Goal: Check status: Check status

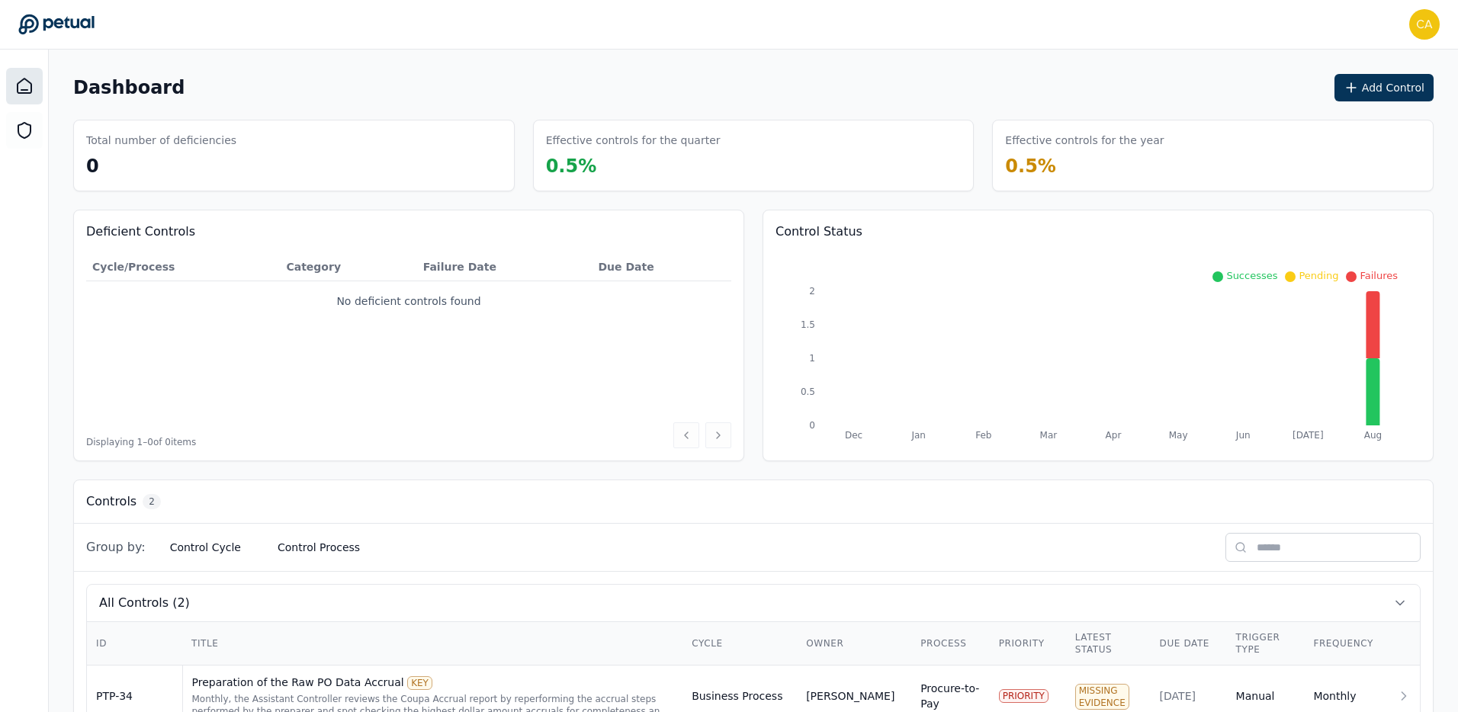
scroll to position [114, 0]
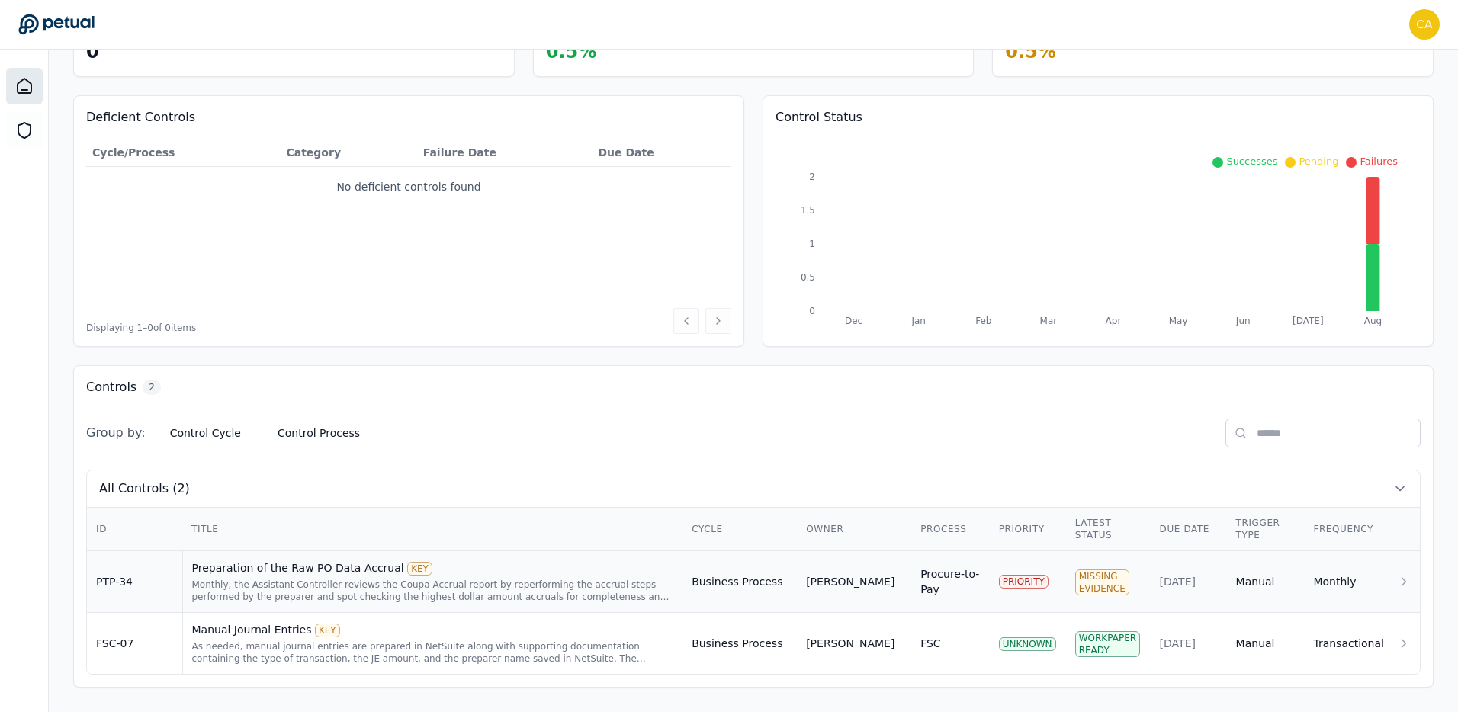
click at [868, 580] on div "[PERSON_NAME]" at bounding box center [854, 581] width 96 height 15
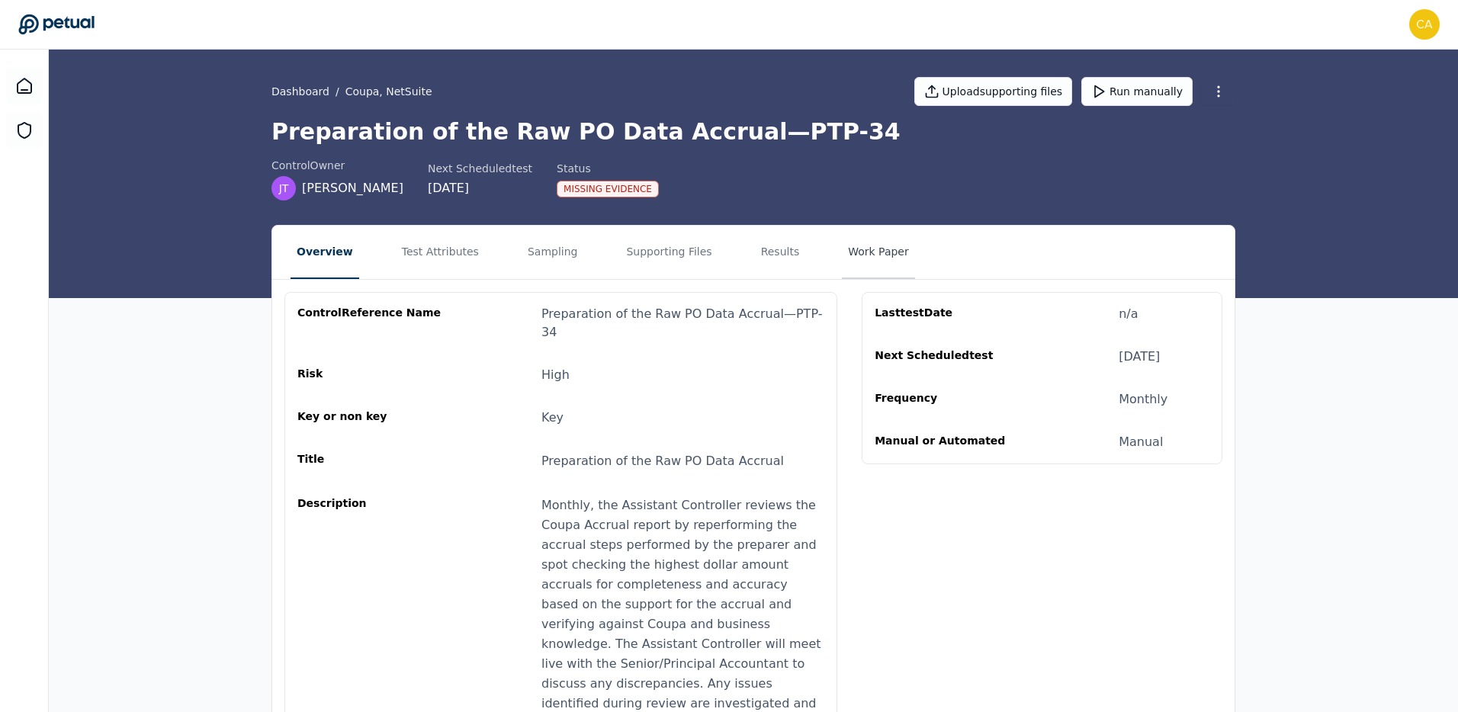
click at [842, 258] on button "Work Paper" at bounding box center [878, 252] width 73 height 53
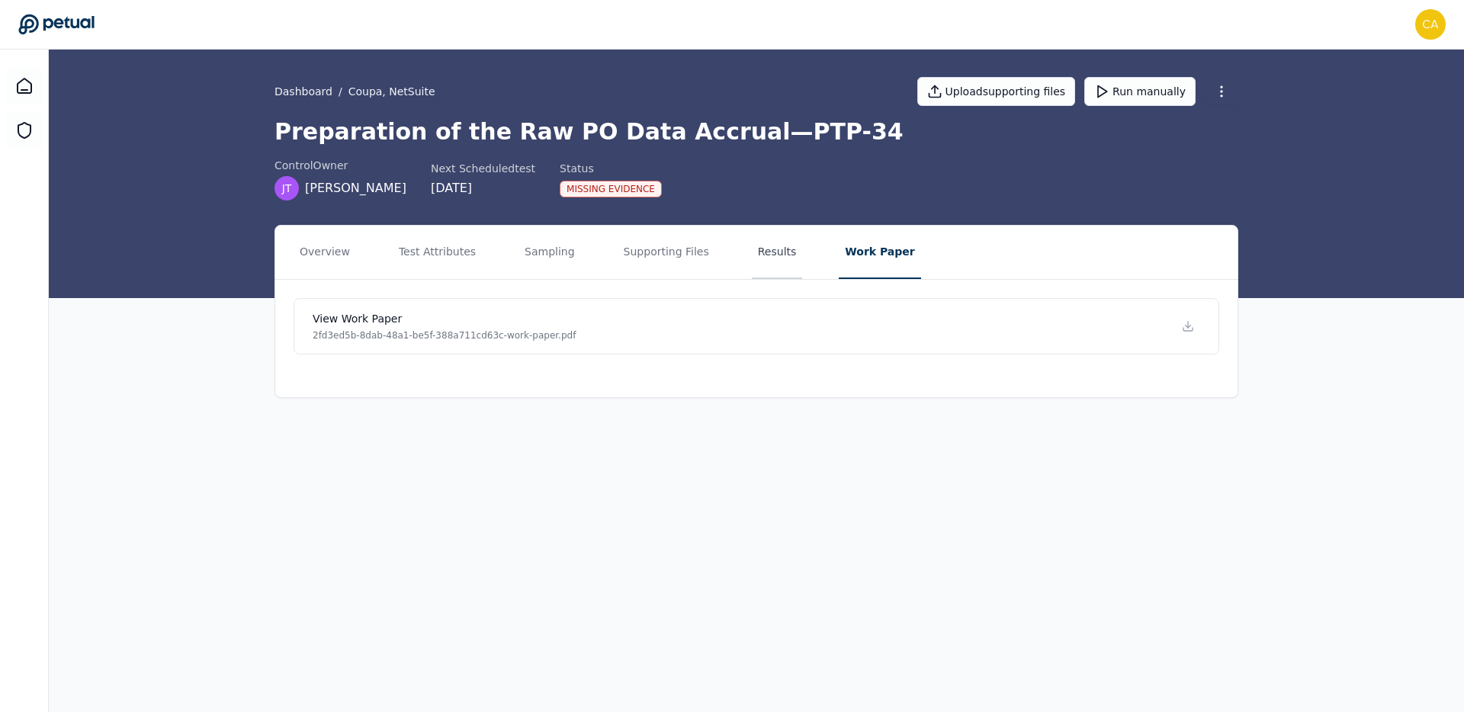
click at [768, 252] on button "Results" at bounding box center [777, 252] width 51 height 53
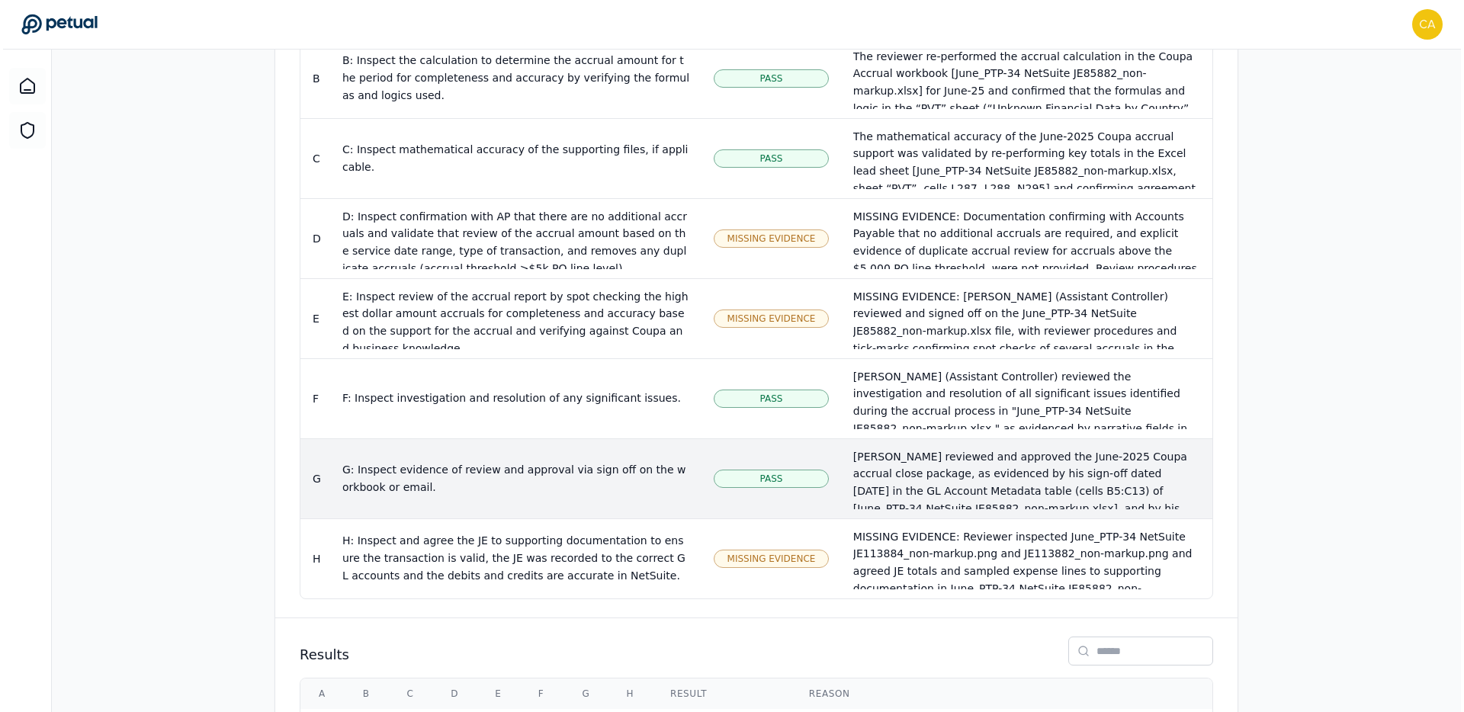
scroll to position [1969, 0]
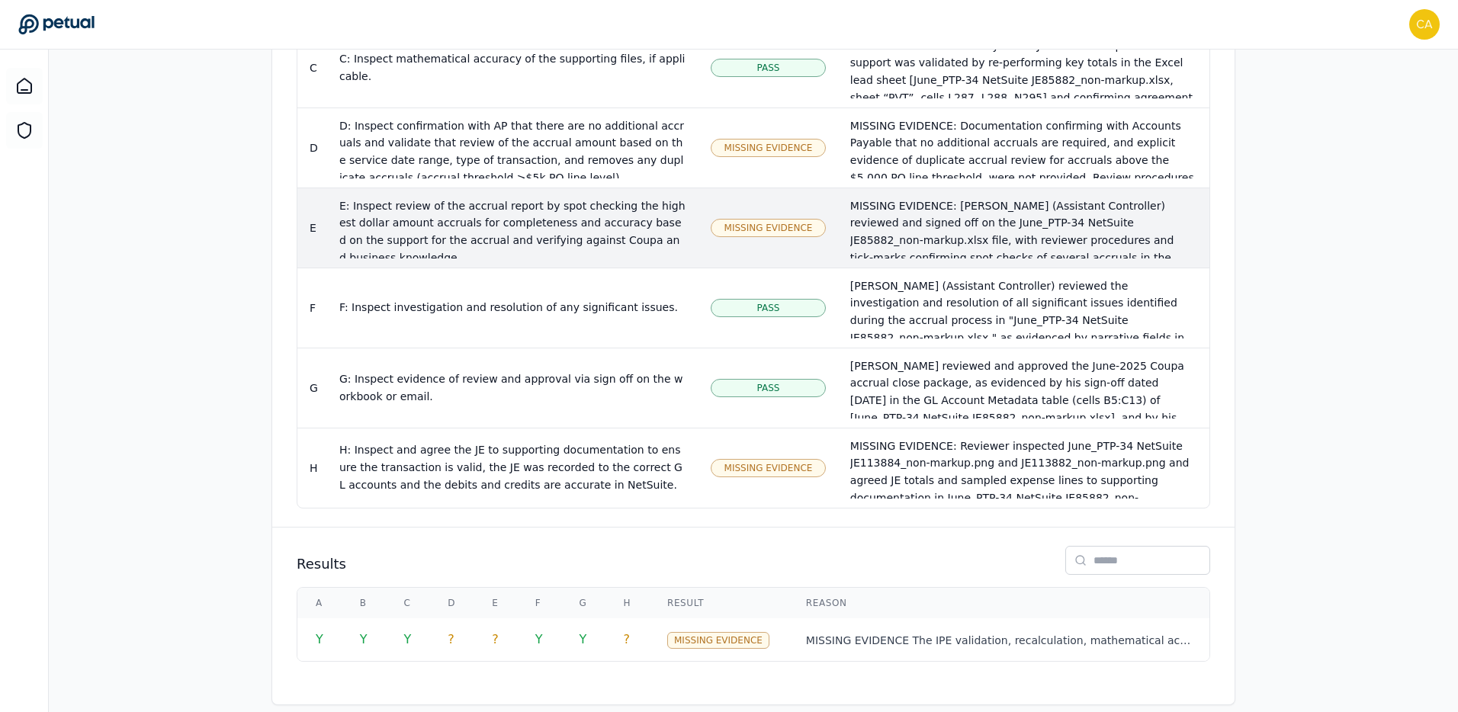
click at [791, 219] on div "Missing Evidence" at bounding box center [768, 228] width 115 height 18
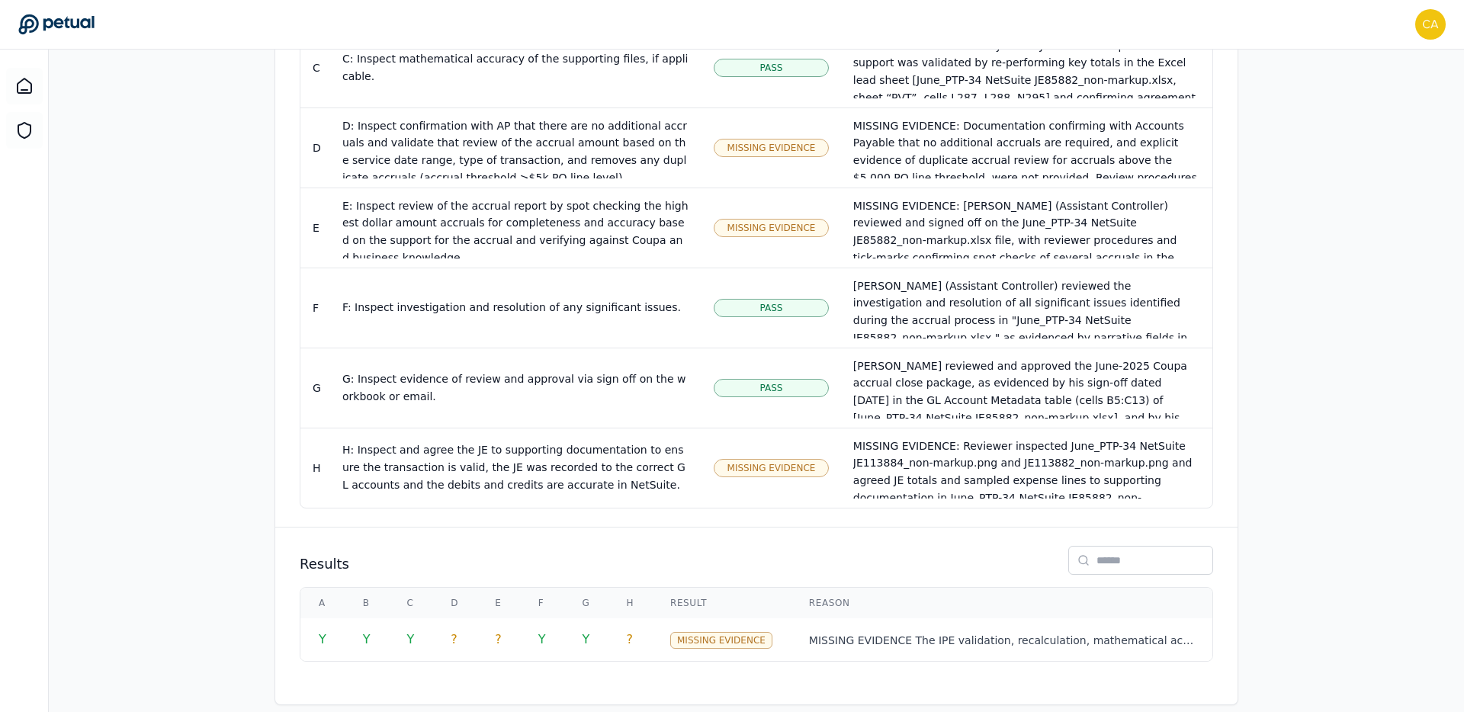
click at [783, 207] on h3 "Test Attribute E : E: Inspect review of the accrual report by spot checking the…" at bounding box center [829, 180] width 497 height 107
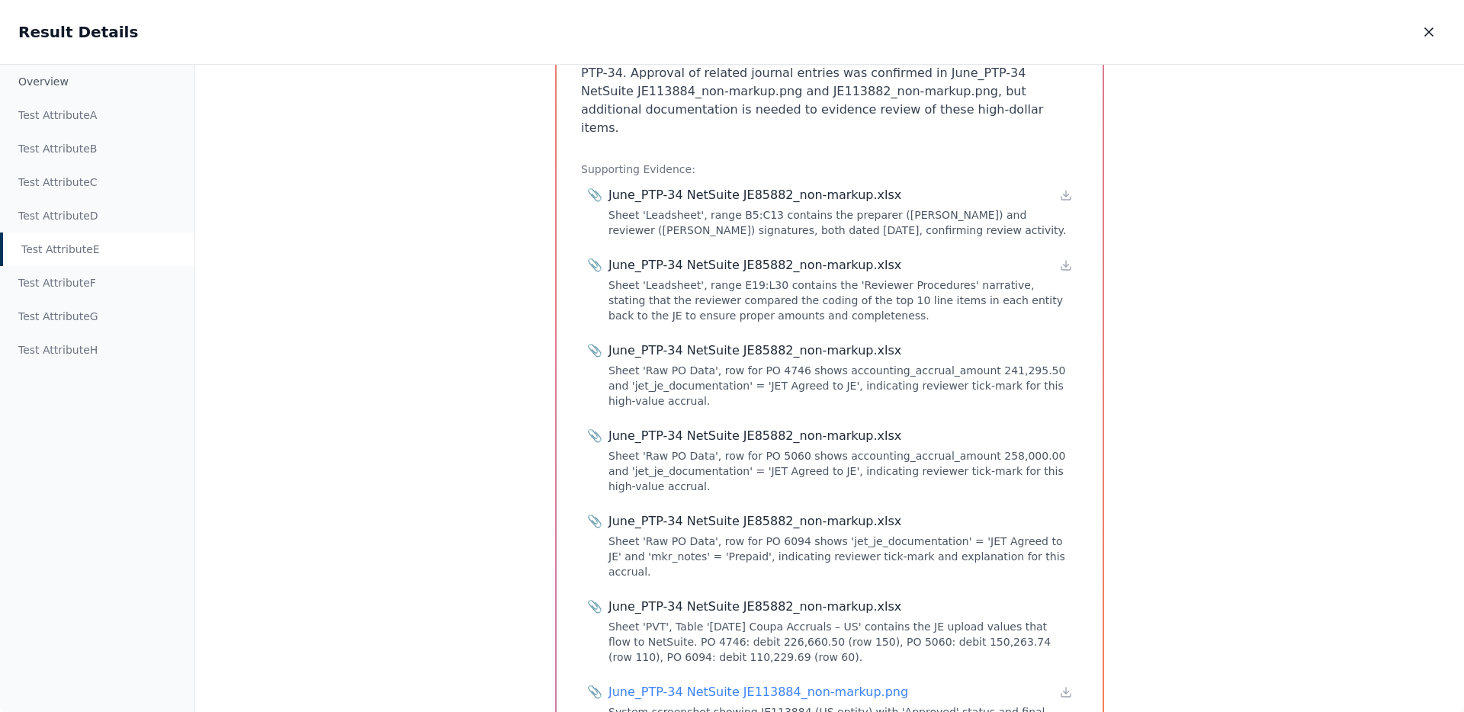
scroll to position [236, 0]
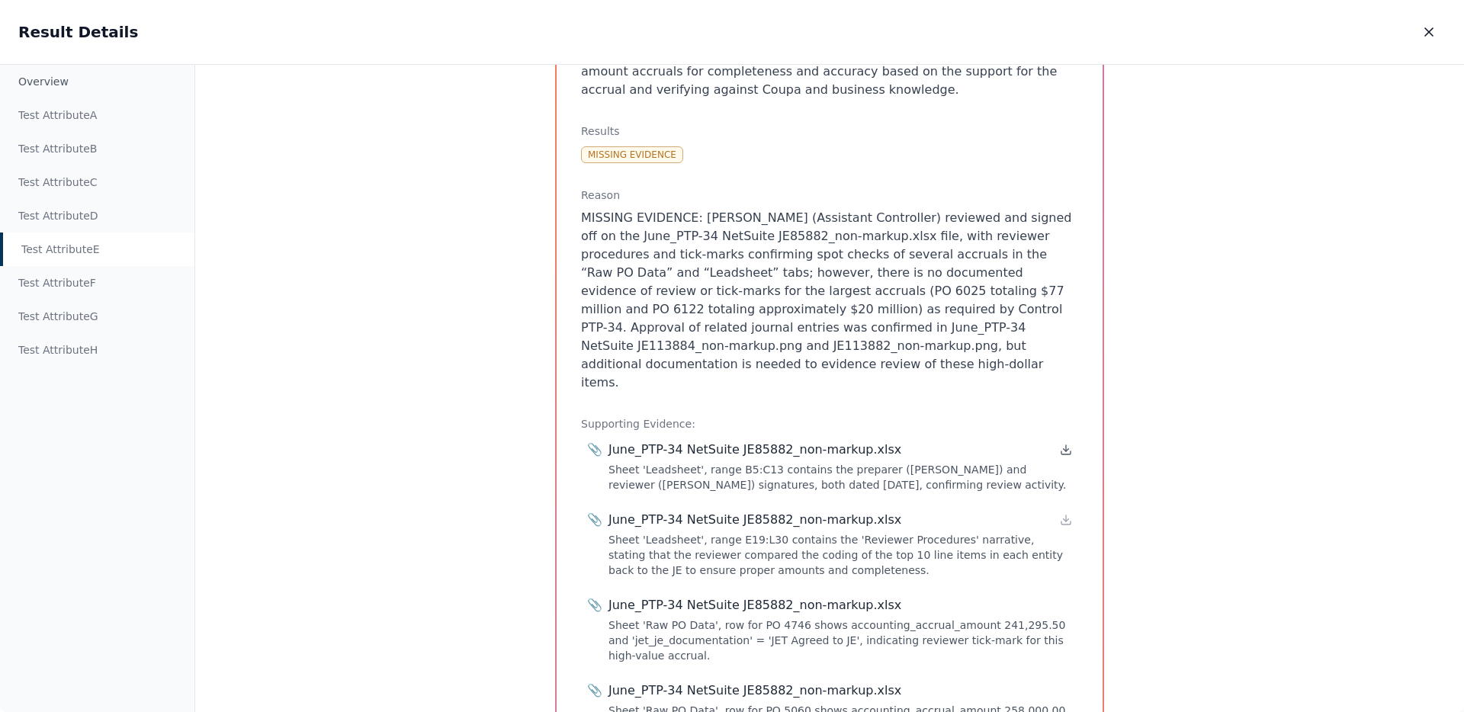
click at [1067, 444] on icon at bounding box center [1066, 450] width 12 height 12
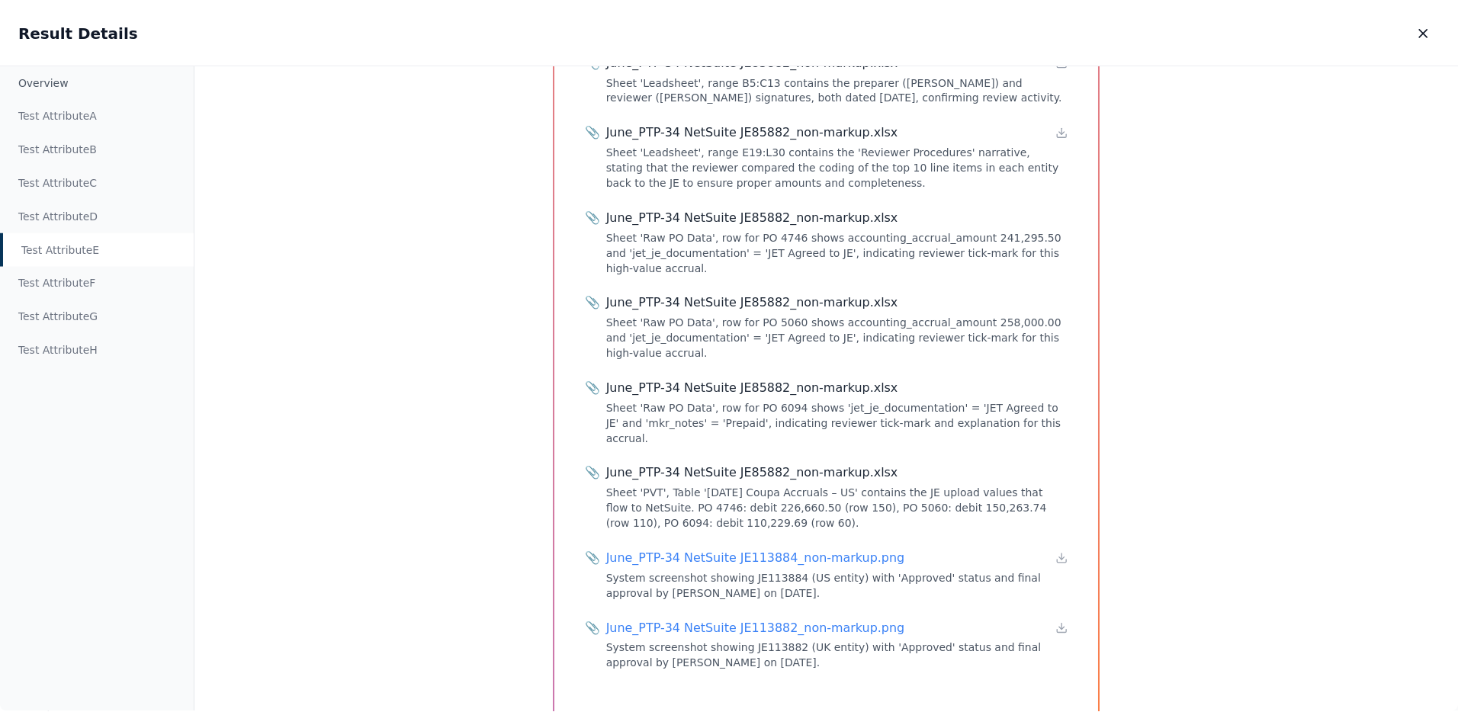
scroll to position [0, 0]
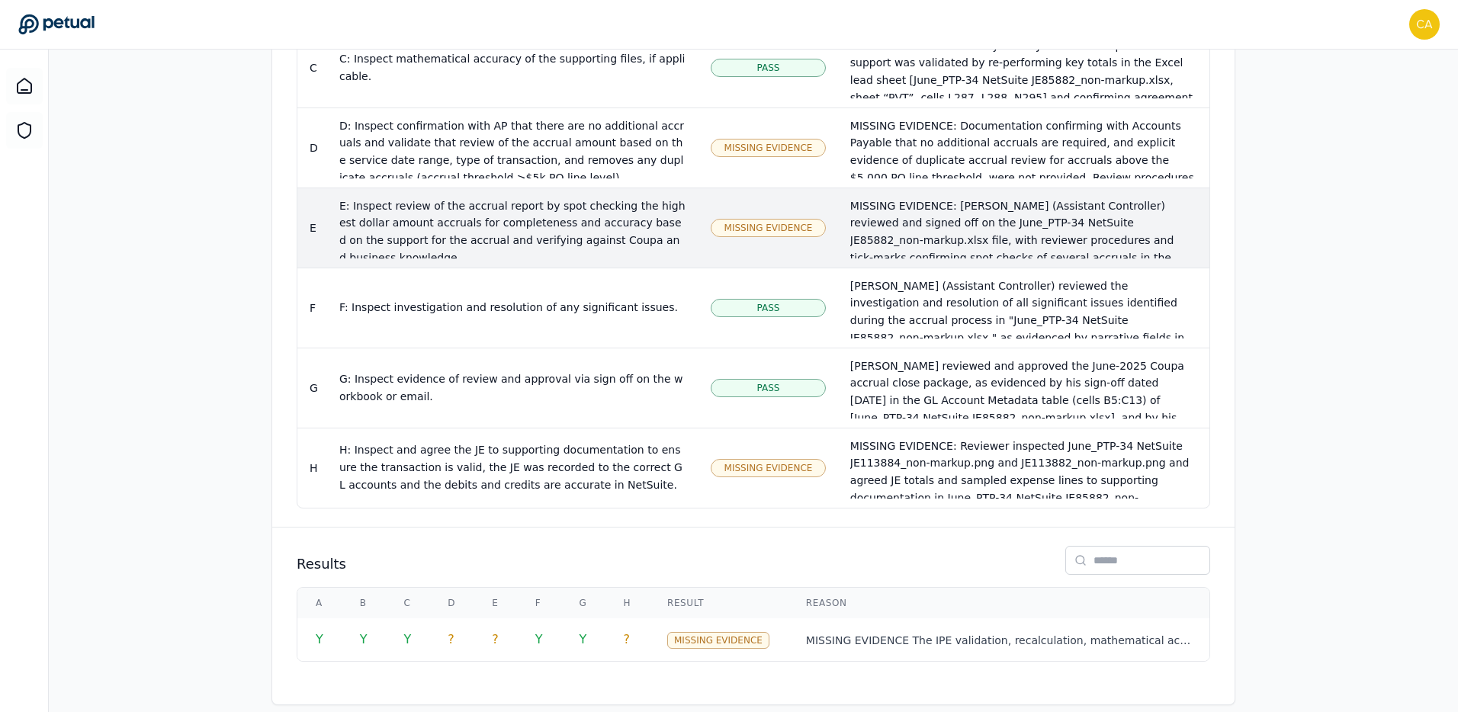
scroll to position [1959, 0]
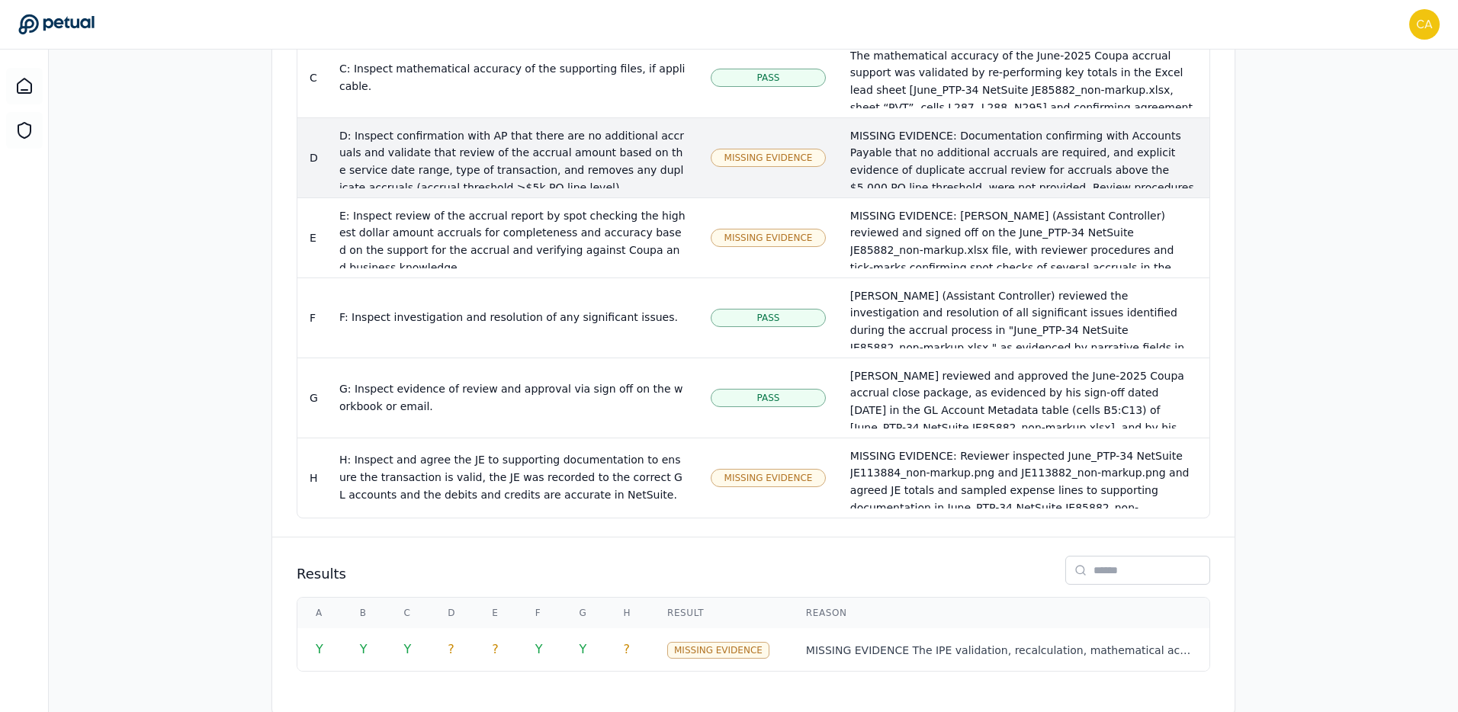
click at [958, 144] on div "MISSING EVIDENCE: Documentation confirming with Accounts Payable that no additi…" at bounding box center [1023, 222] width 347 height 191
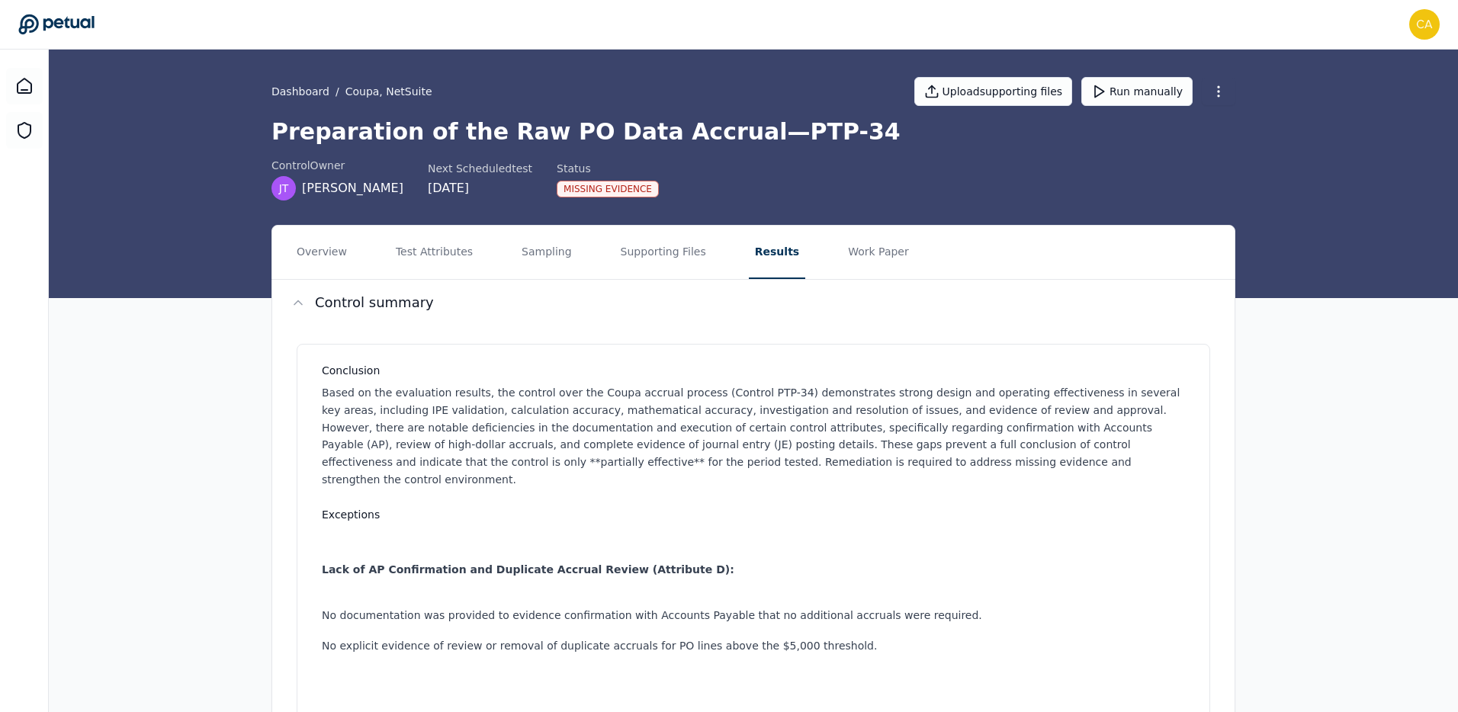
scroll to position [53, 0]
